Goal: Book appointment/travel/reservation

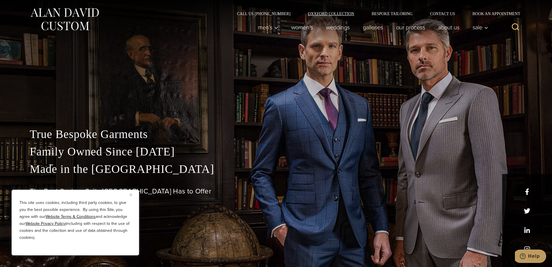
click at [340, 13] on link "Oxxford Collection" at bounding box center [331, 14] width 64 height 4
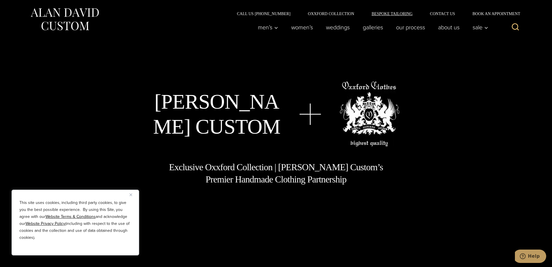
click at [392, 12] on link "Bespoke Tailoring" at bounding box center [392, 14] width 58 height 4
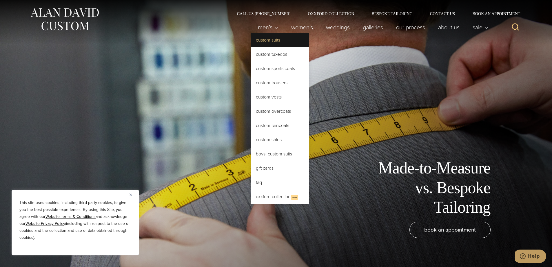
click at [267, 39] on link "Custom Suits" at bounding box center [280, 40] width 58 height 14
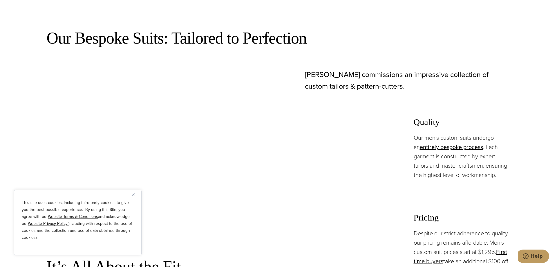
scroll to position [348, 0]
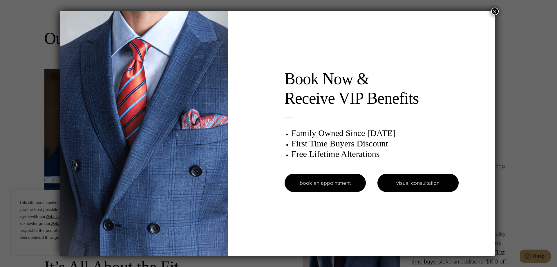
click at [431, 182] on link "visual consultation" at bounding box center [417, 182] width 81 height 18
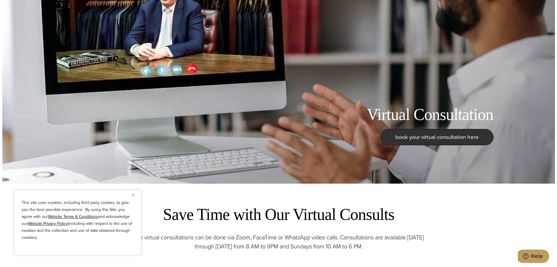
scroll to position [87, 0]
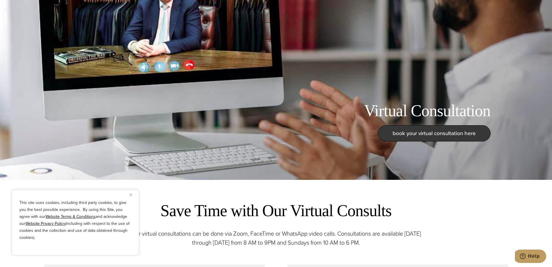
click at [431, 135] on span "book your virtual consultation here" at bounding box center [434, 133] width 83 height 8
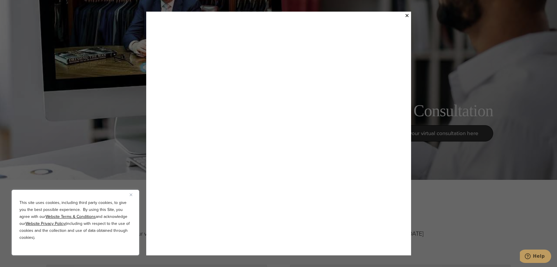
click at [130, 194] on img "Close" at bounding box center [131, 194] width 3 height 3
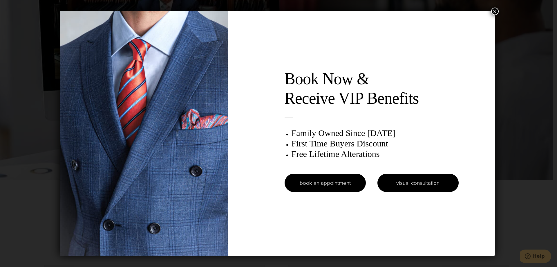
click at [420, 181] on link "visual consultation" at bounding box center [417, 182] width 81 height 18
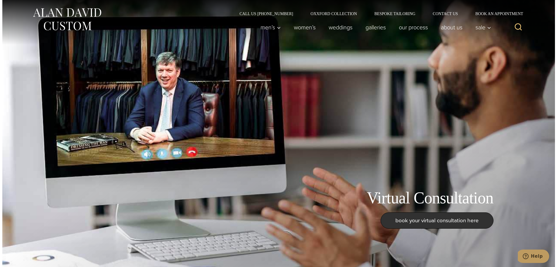
scroll to position [58, 0]
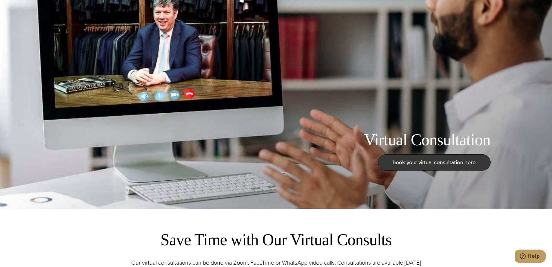
click at [441, 159] on span "book your virtual consultation here" at bounding box center [434, 162] width 83 height 8
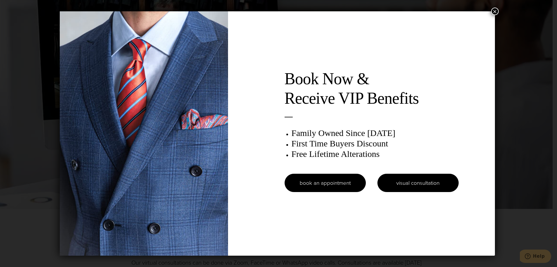
click at [418, 188] on link "visual consultation" at bounding box center [417, 182] width 81 height 18
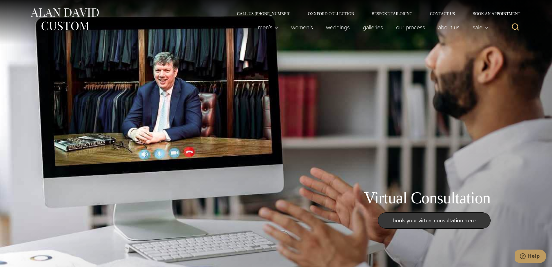
click at [429, 220] on span "book your virtual consultation here" at bounding box center [434, 220] width 83 height 8
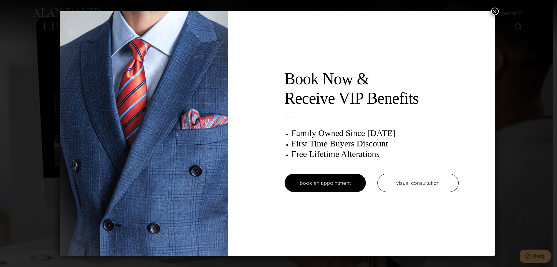
click at [497, 13] on button "×" at bounding box center [495, 12] width 8 height 8
